Goal: Information Seeking & Learning: Learn about a topic

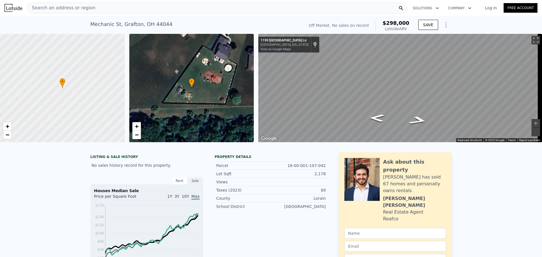
click at [128, 13] on div "Search an address or region" at bounding box center [217, 7] width 380 height 11
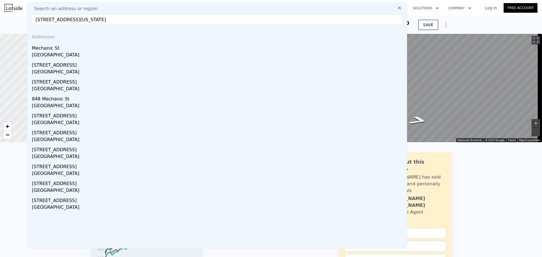
click at [134, 15] on input "827 mechanic street grafton ohio" at bounding box center [217, 19] width 370 height 10
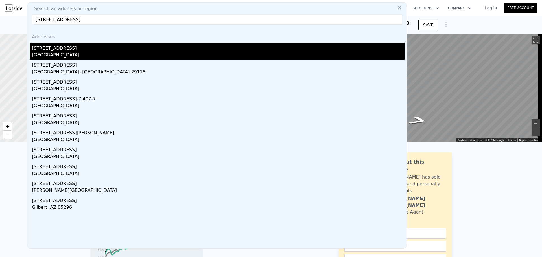
type input "4077 columbia road"
click at [63, 51] on div "4077 Columbia Rd" at bounding box center [218, 47] width 372 height 9
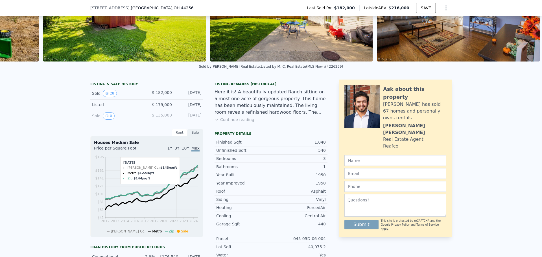
scroll to position [78, 0]
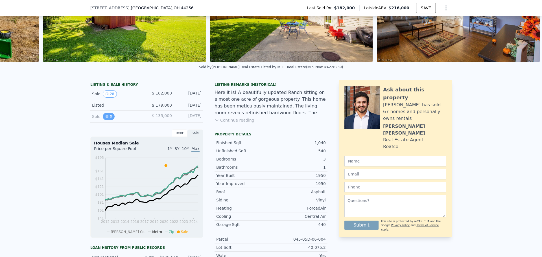
click at [106, 118] on icon "View historical data" at bounding box center [107, 116] width 2 height 2
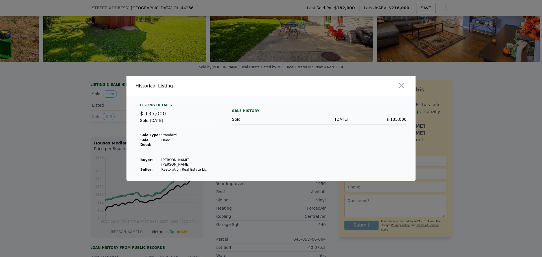
click at [62, 133] on div at bounding box center [271, 128] width 542 height 257
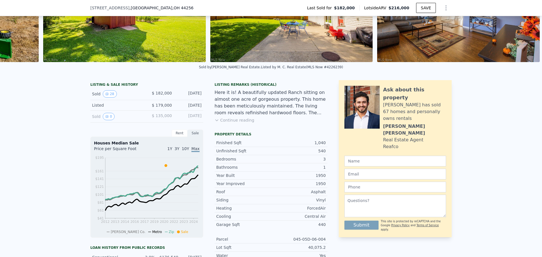
click at [179, 136] on div "Rent" at bounding box center [180, 133] width 16 height 7
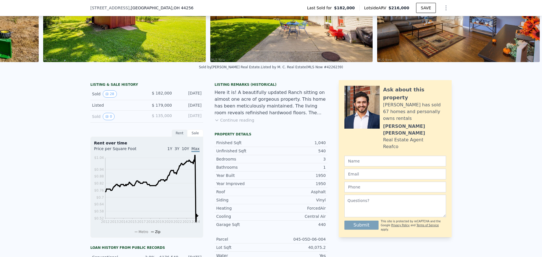
click at [188, 137] on div "Sale" at bounding box center [195, 133] width 16 height 7
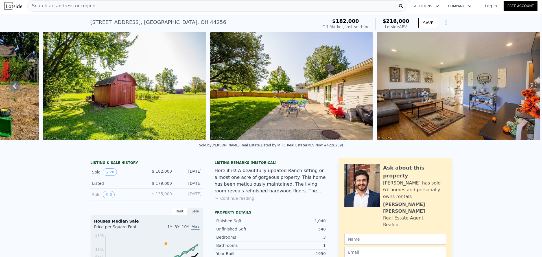
scroll to position [0, 0]
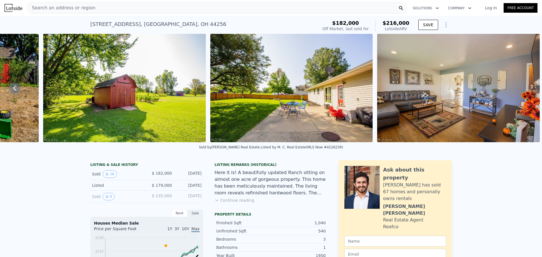
click at [173, 9] on div "Search an address or region" at bounding box center [217, 7] width 380 height 11
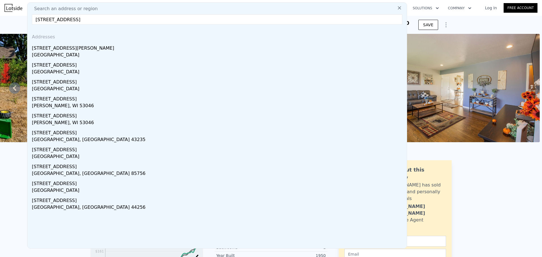
type input "7843 stone road medina"
click at [74, 54] on div "Mesa, AZ 85209" at bounding box center [218, 56] width 372 height 8
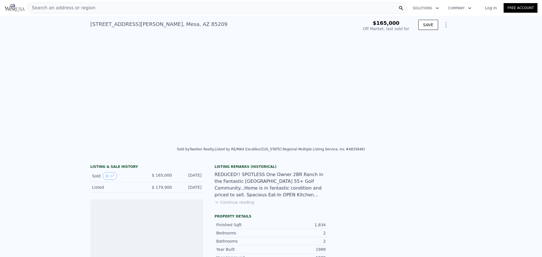
scroll to position [0, 1915]
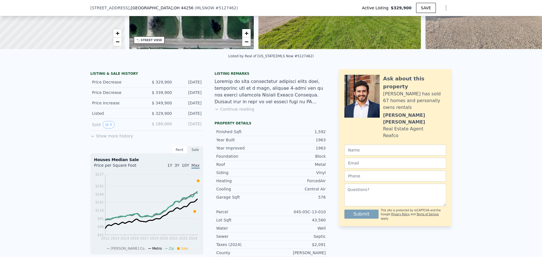
scroll to position [91, 0]
click at [97, 138] on button "Show more history" at bounding box center [111, 135] width 43 height 8
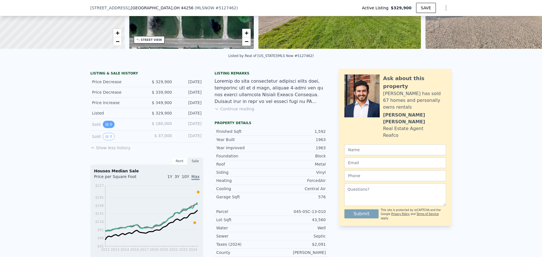
click at [109, 128] on button "0" at bounding box center [109, 124] width 12 height 7
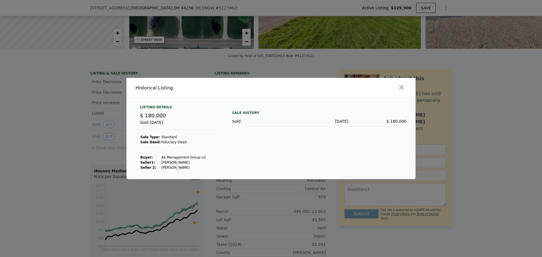
click at [77, 149] on div at bounding box center [271, 128] width 542 height 257
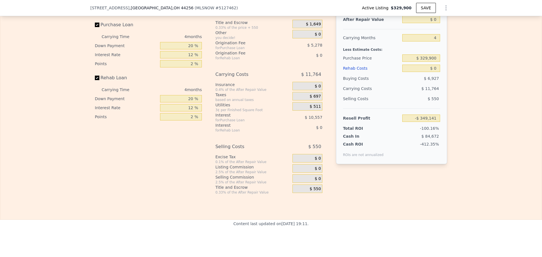
scroll to position [811, 0]
